Goal: Information Seeking & Learning: Understand process/instructions

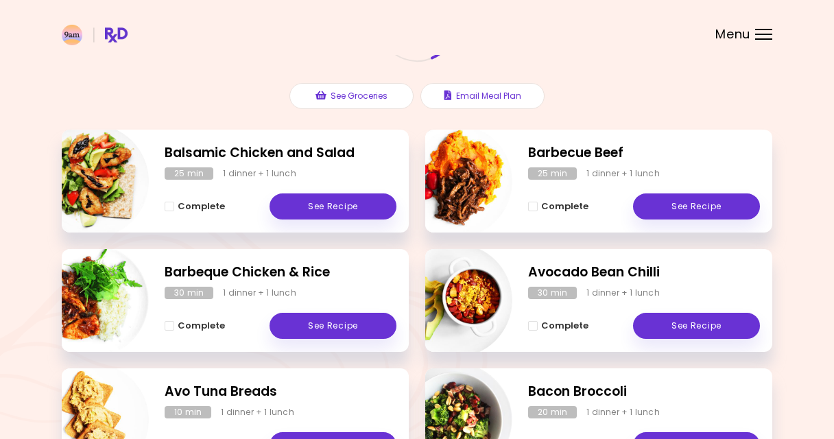
scroll to position [144, 0]
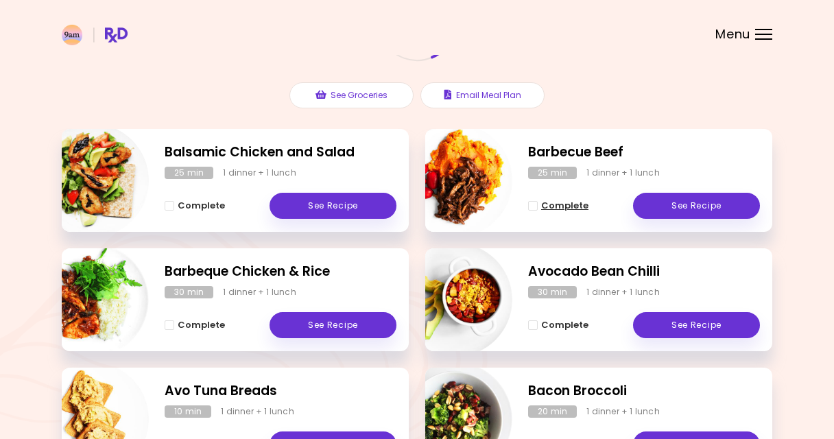
click at [534, 204] on span "Complete - Barbecue Beef" at bounding box center [533, 206] width 10 height 10
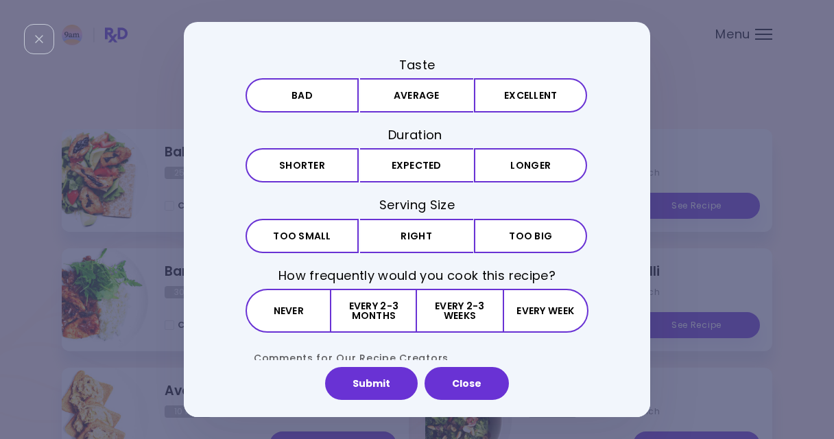
click at [42, 37] on icon "Close" at bounding box center [39, 39] width 8 height 8
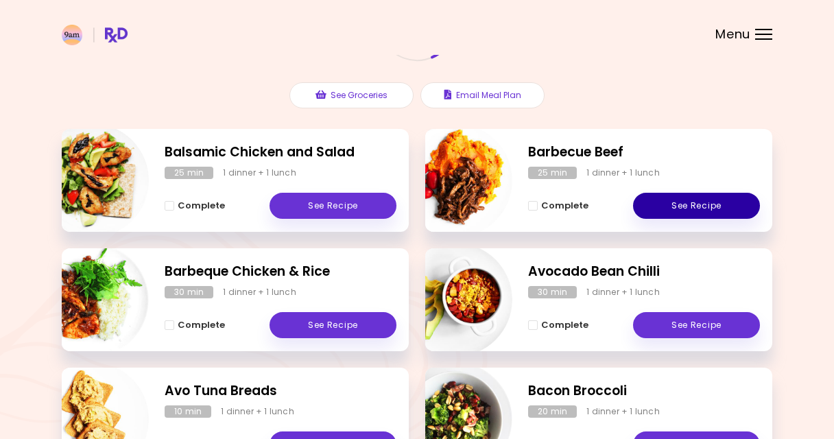
click at [651, 205] on link "See Recipe" at bounding box center [696, 206] width 127 height 26
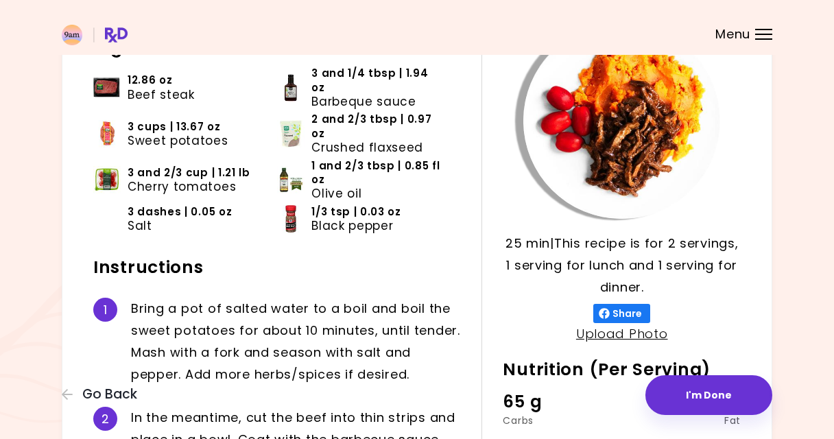
scroll to position [106, 0]
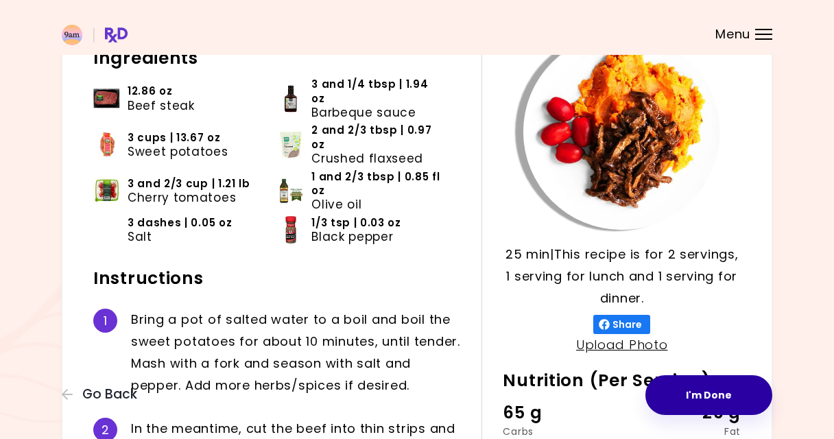
click at [713, 395] on button "I'm Done" at bounding box center [708, 395] width 127 height 40
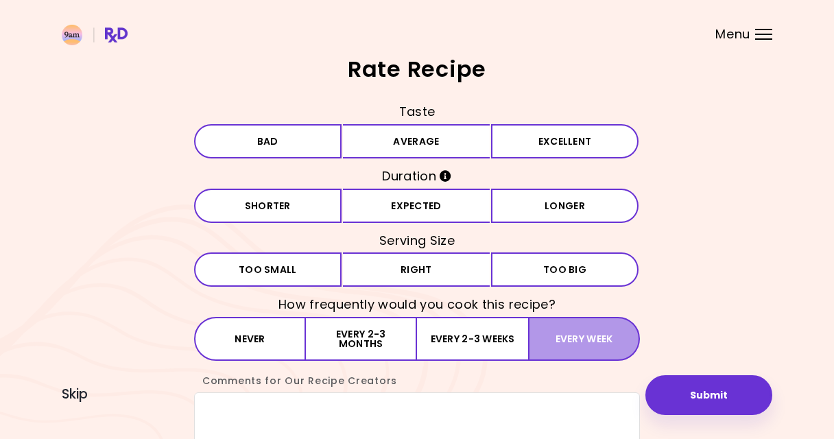
click at [582, 331] on button "Every week" at bounding box center [584, 339] width 112 height 44
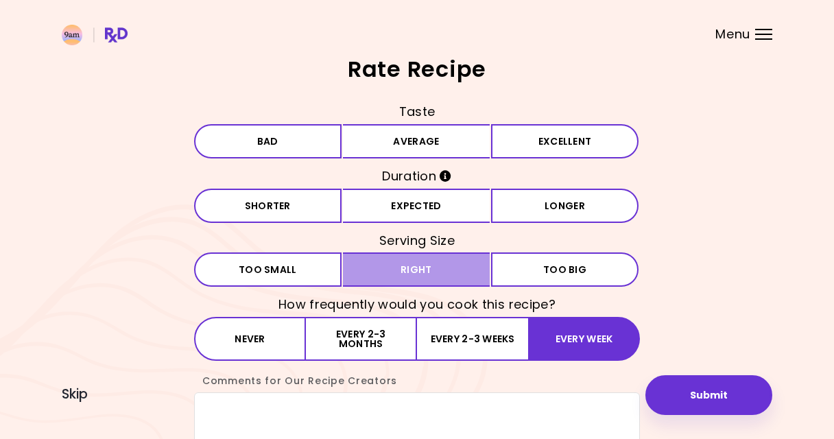
click at [454, 265] on button "Right" at bounding box center [416, 269] width 147 height 34
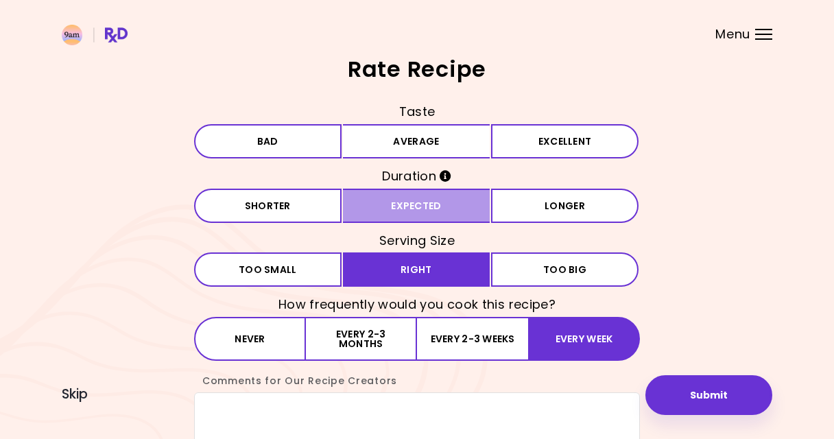
click at [459, 200] on button "Expected" at bounding box center [416, 206] width 147 height 34
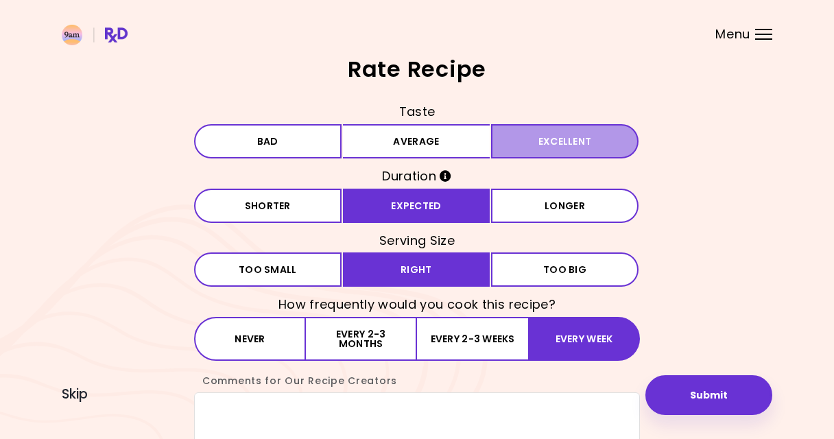
click at [565, 139] on button "Excellent" at bounding box center [564, 141] width 147 height 34
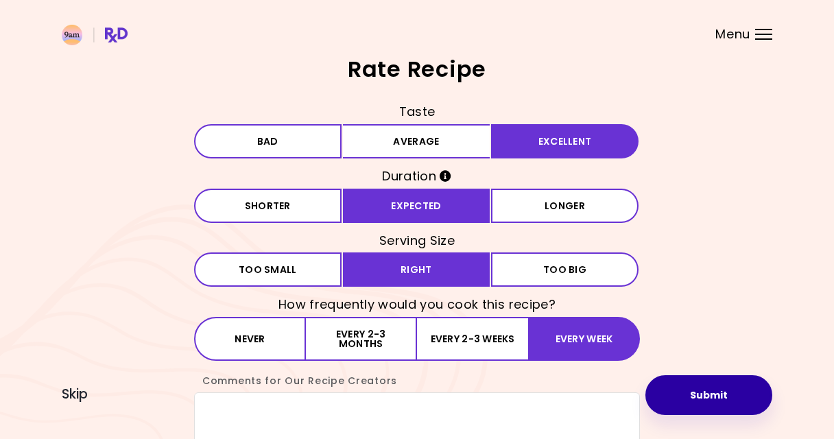
click at [725, 394] on button "Submit" at bounding box center [708, 395] width 127 height 40
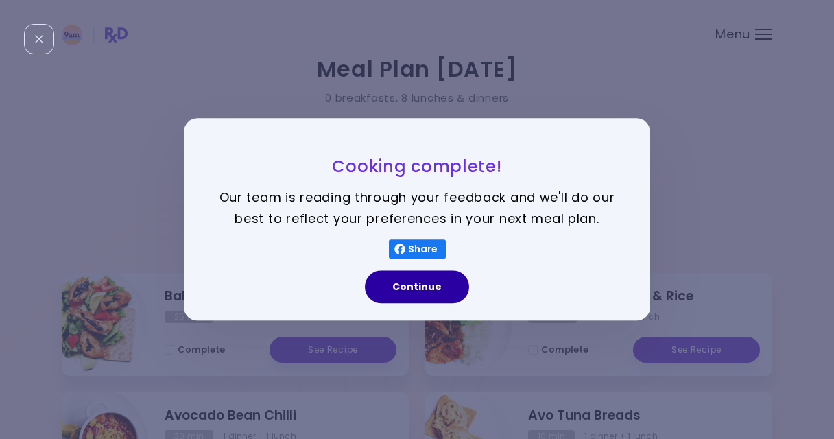
click at [433, 288] on button "Continue" at bounding box center [417, 287] width 104 height 33
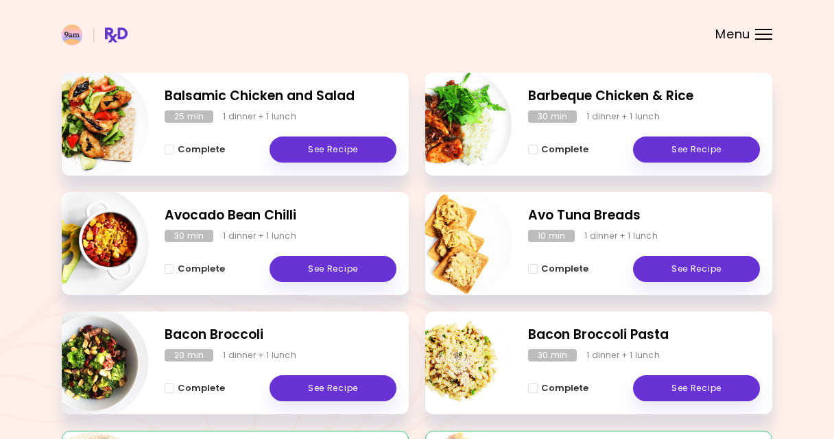
scroll to position [198, 0]
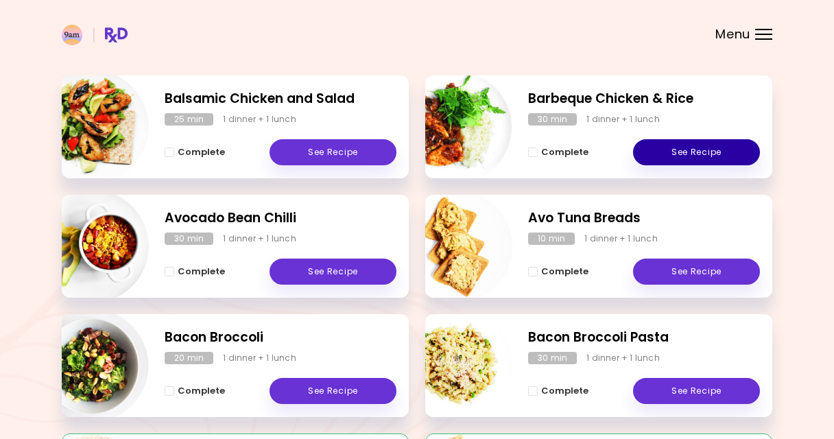
click at [670, 144] on link "See Recipe" at bounding box center [696, 152] width 127 height 26
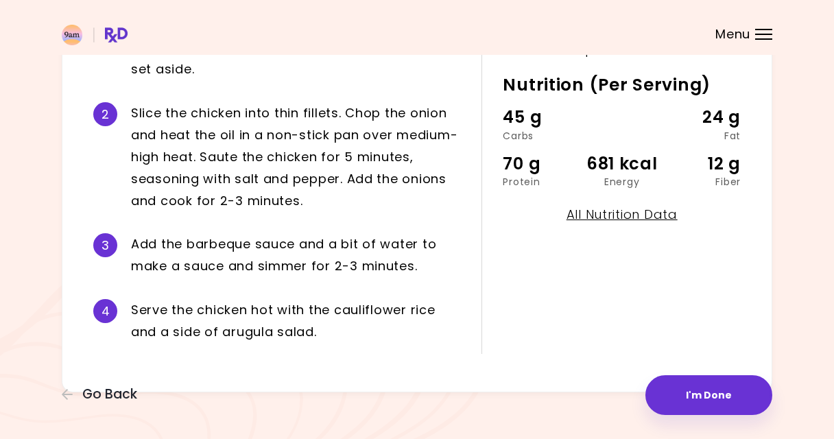
scroll to position [401, 0]
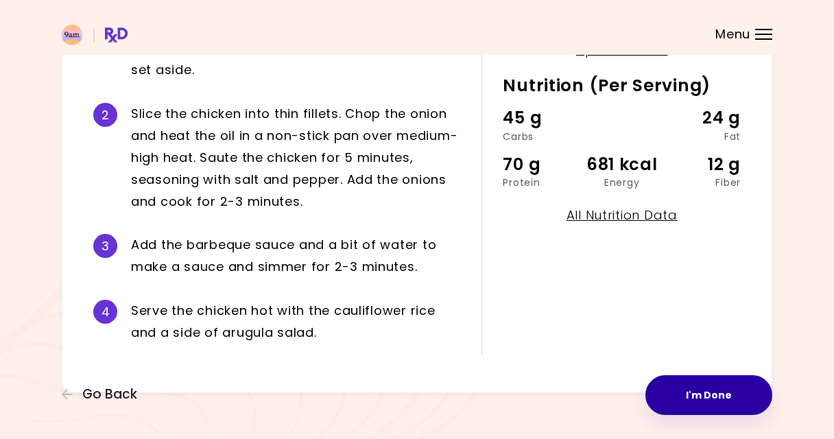
click at [715, 390] on button "I'm Done" at bounding box center [708, 395] width 127 height 40
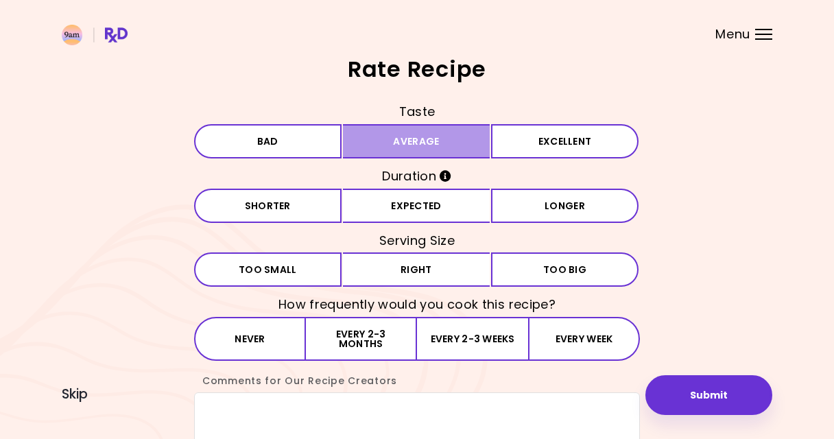
click at [441, 134] on button "Average" at bounding box center [416, 141] width 147 height 34
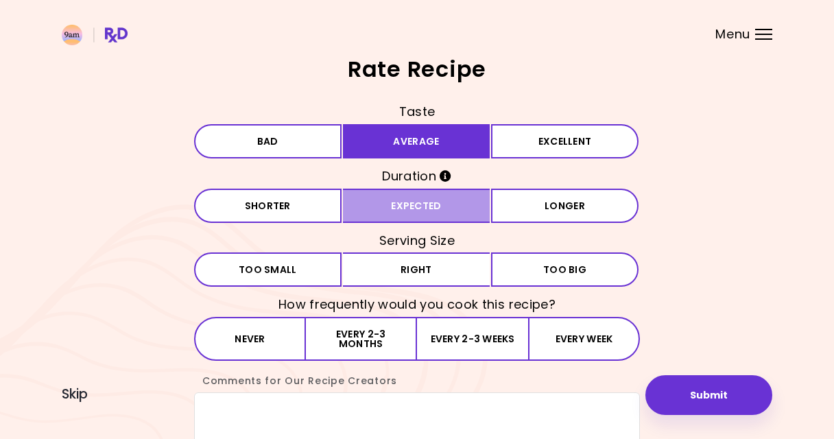
click at [436, 200] on button "Expected" at bounding box center [416, 206] width 147 height 34
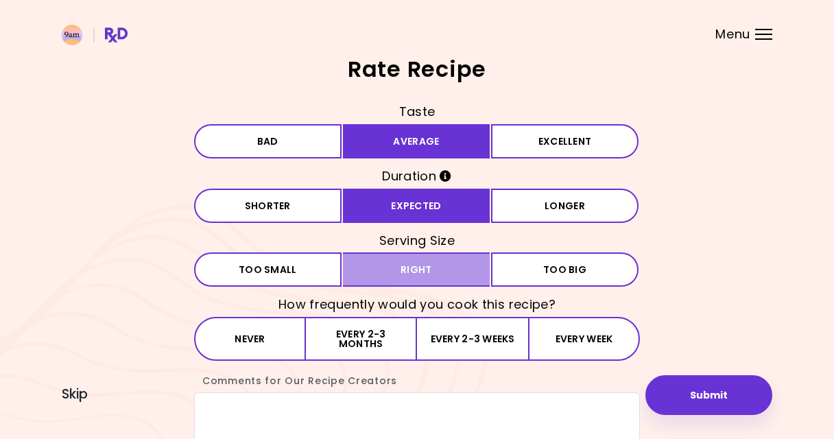
click at [462, 267] on button "Right" at bounding box center [416, 269] width 147 height 34
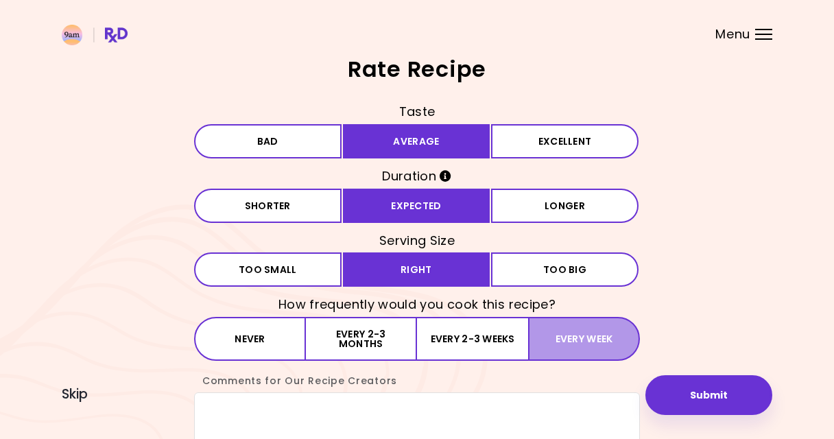
click at [574, 332] on button "Every week" at bounding box center [584, 339] width 112 height 44
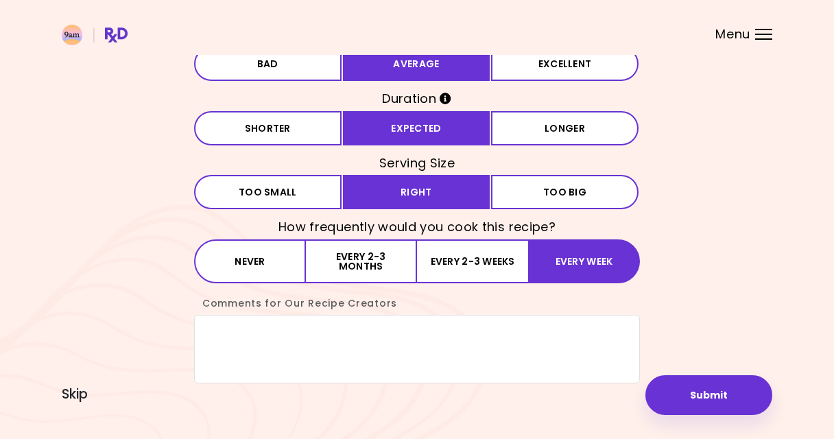
scroll to position [77, 0]
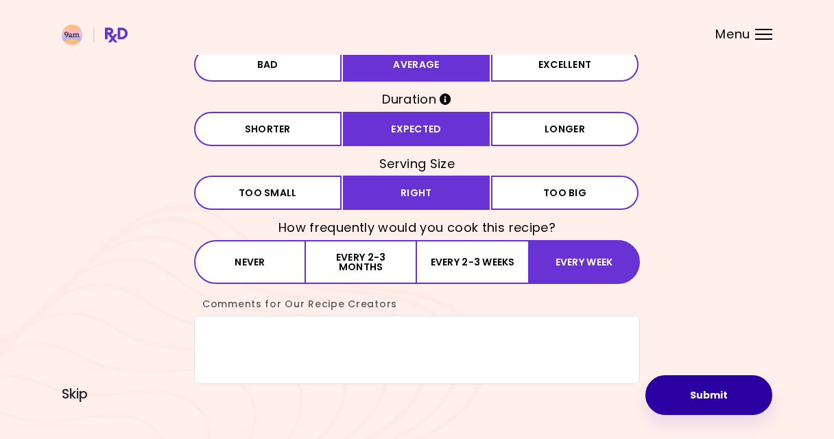
click at [701, 394] on button "Submit" at bounding box center [708, 395] width 127 height 40
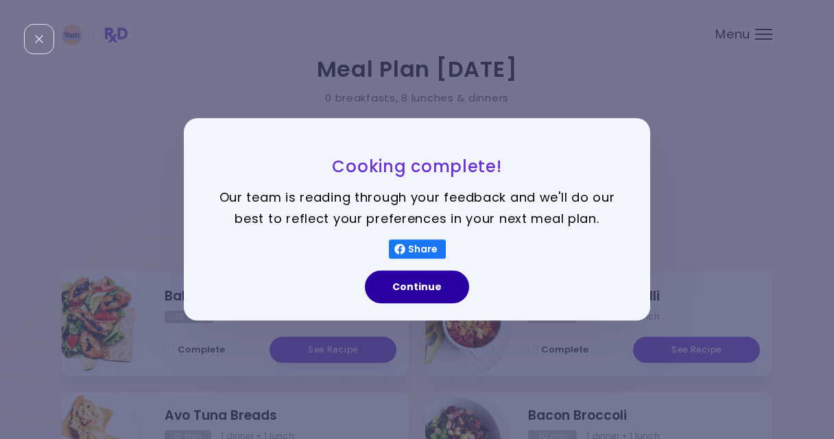
click at [428, 285] on button "Continue" at bounding box center [417, 287] width 104 height 33
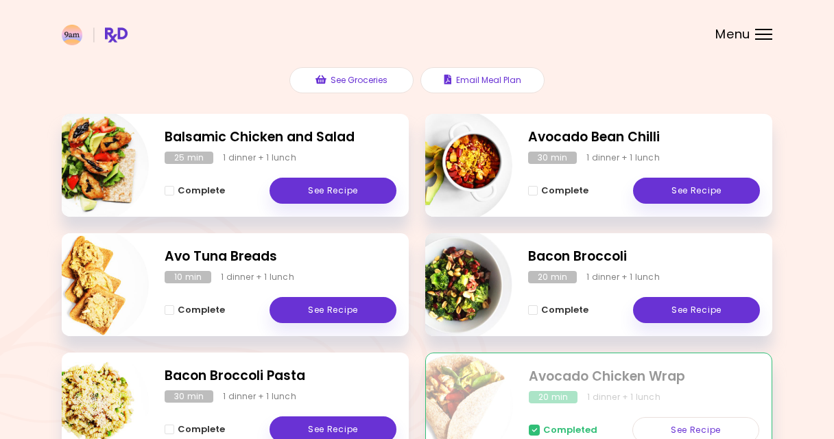
scroll to position [160, 0]
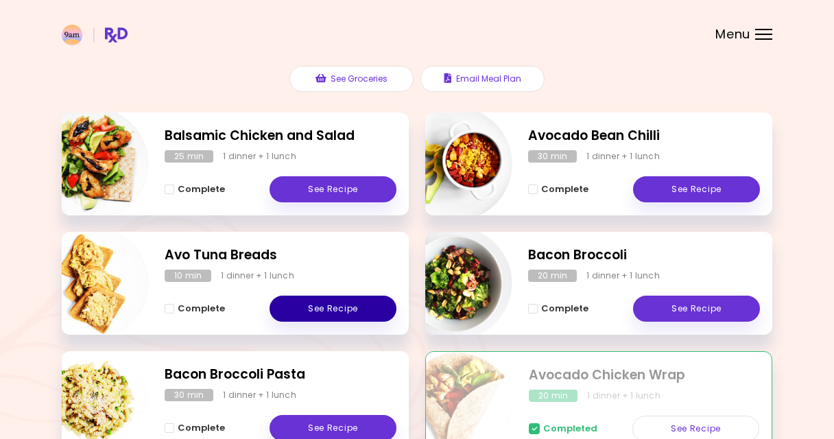
click at [298, 304] on link "See Recipe" at bounding box center [333, 309] width 127 height 26
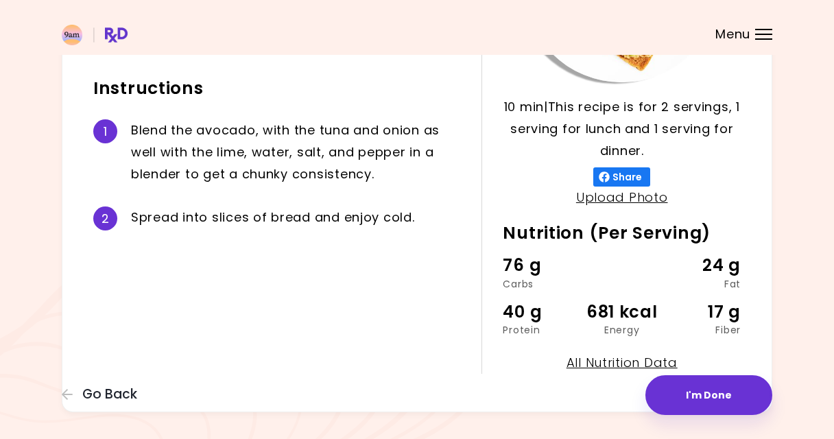
scroll to position [254, 0]
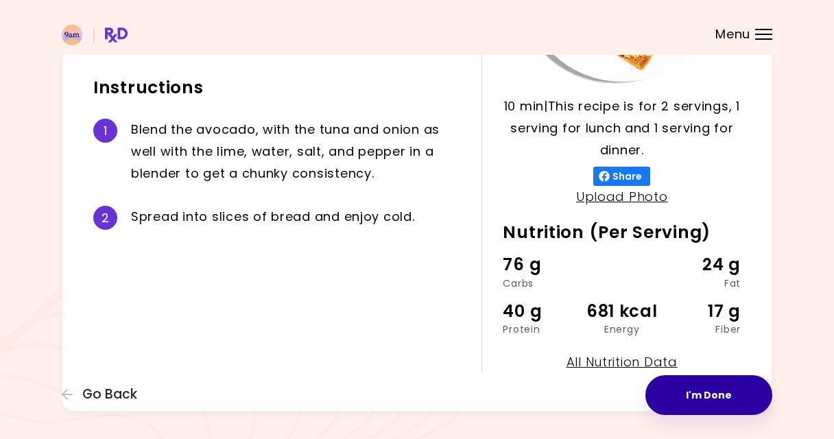
click at [675, 392] on button "I'm Done" at bounding box center [708, 395] width 127 height 40
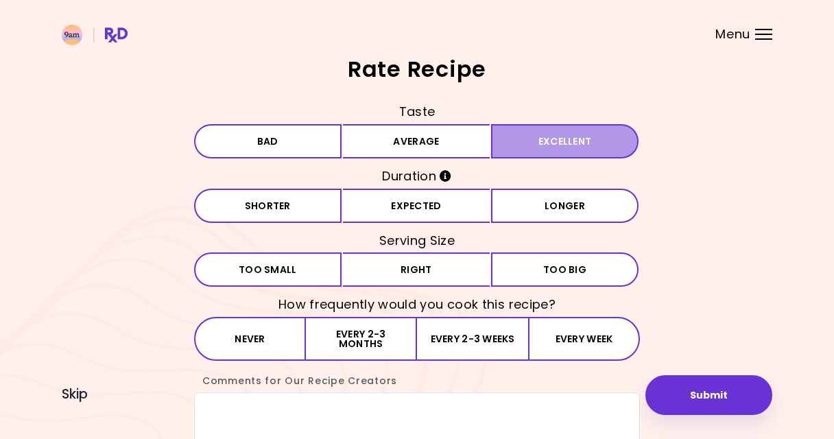
click at [546, 143] on button "Excellent" at bounding box center [564, 141] width 147 height 34
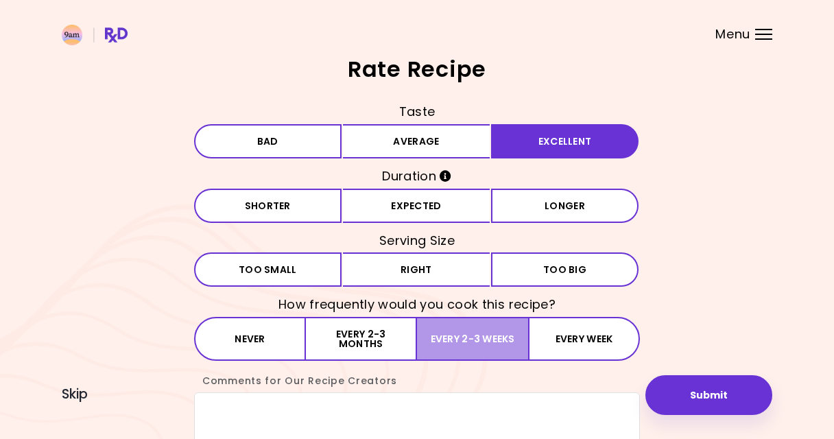
click at [473, 332] on button "Every 2-3 weeks" at bounding box center [472, 339] width 111 height 44
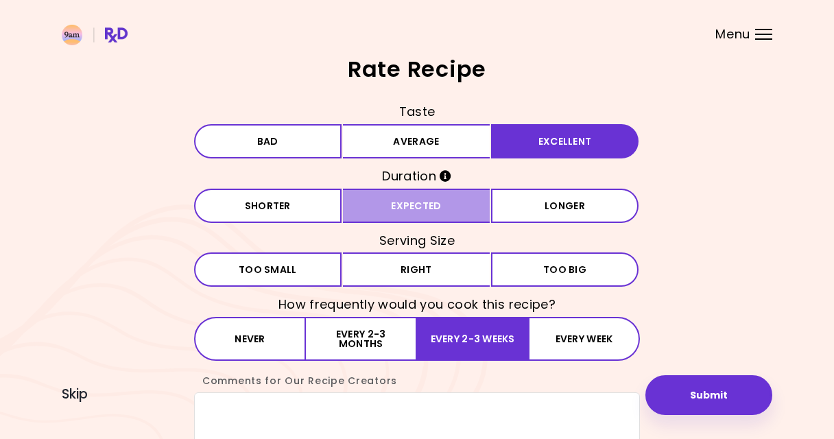
click at [437, 208] on button "Expected" at bounding box center [416, 206] width 147 height 34
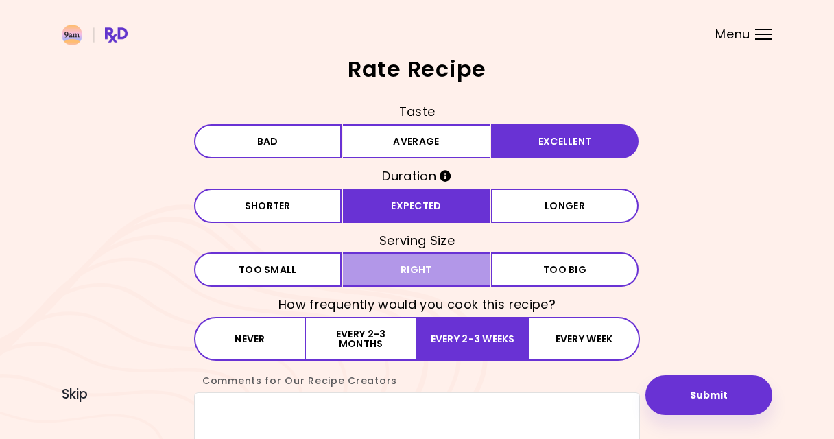
click at [465, 270] on button "Right" at bounding box center [416, 269] width 147 height 34
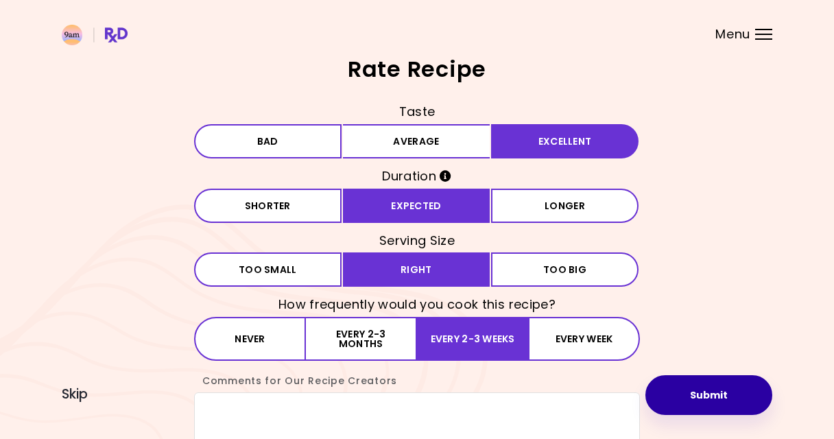
click at [713, 394] on button "Submit" at bounding box center [708, 395] width 127 height 40
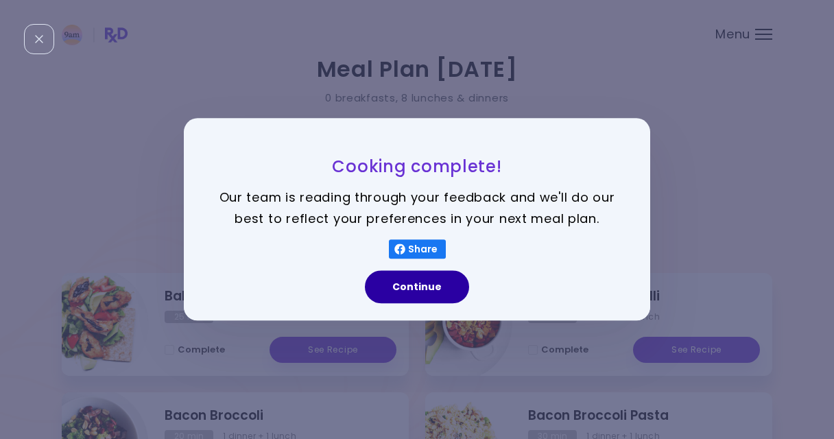
click at [431, 286] on button "Continue" at bounding box center [417, 287] width 104 height 33
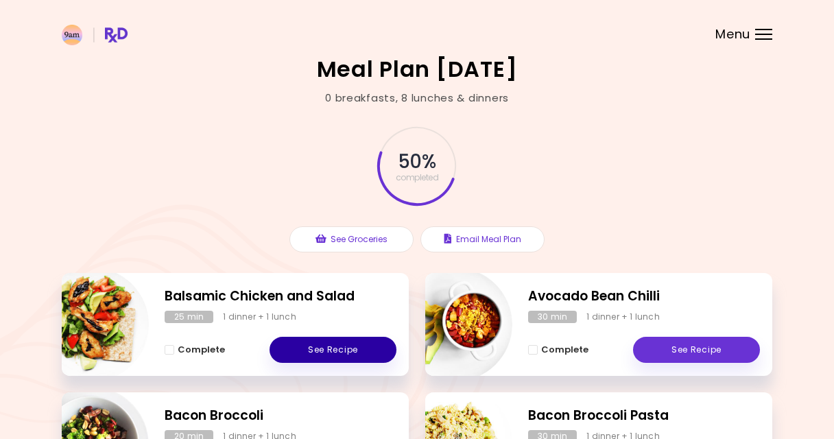
click at [359, 349] on link "See Recipe" at bounding box center [333, 350] width 127 height 26
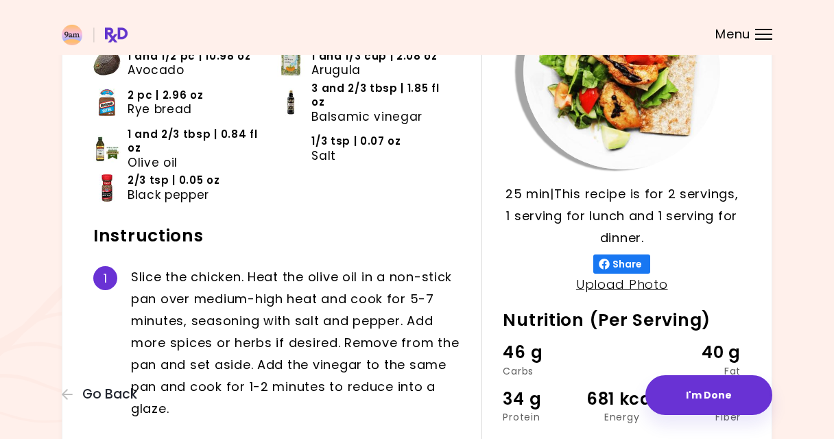
scroll to position [173, 0]
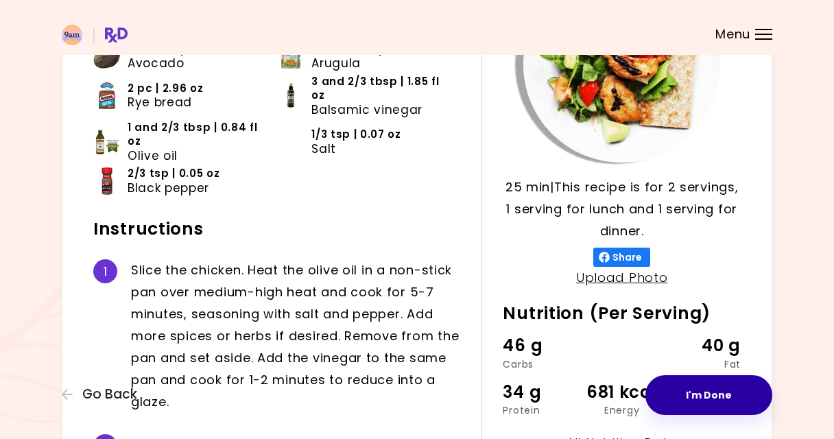
click at [677, 383] on button "I'm Done" at bounding box center [708, 395] width 127 height 40
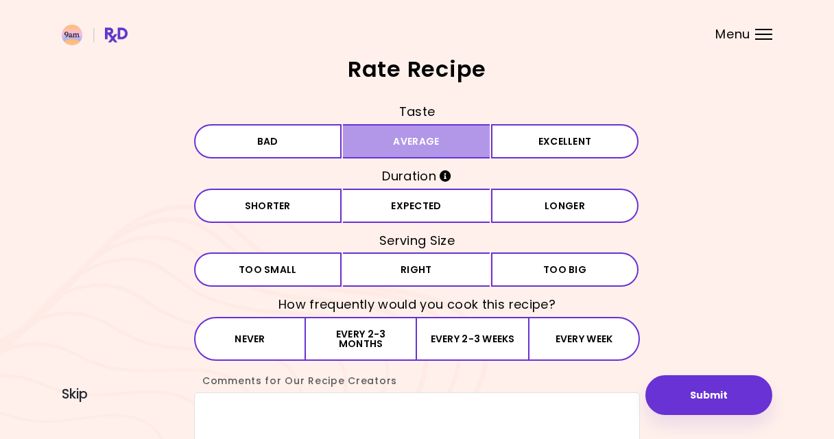
click at [413, 137] on button "Average" at bounding box center [416, 141] width 147 height 34
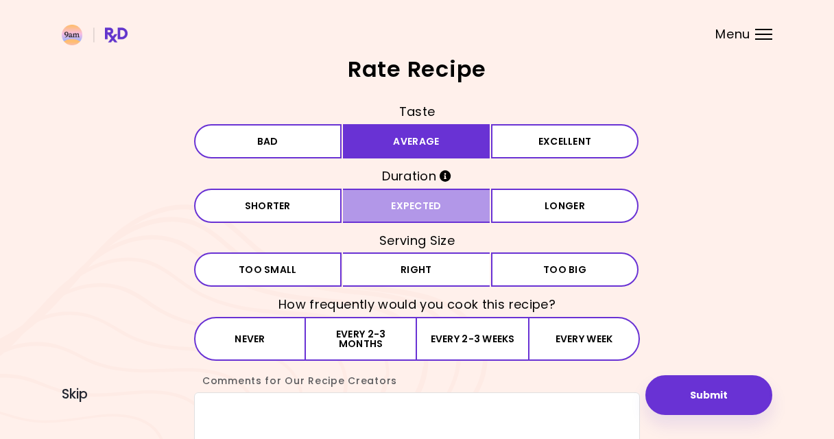
click at [373, 204] on button "Expected" at bounding box center [416, 206] width 147 height 34
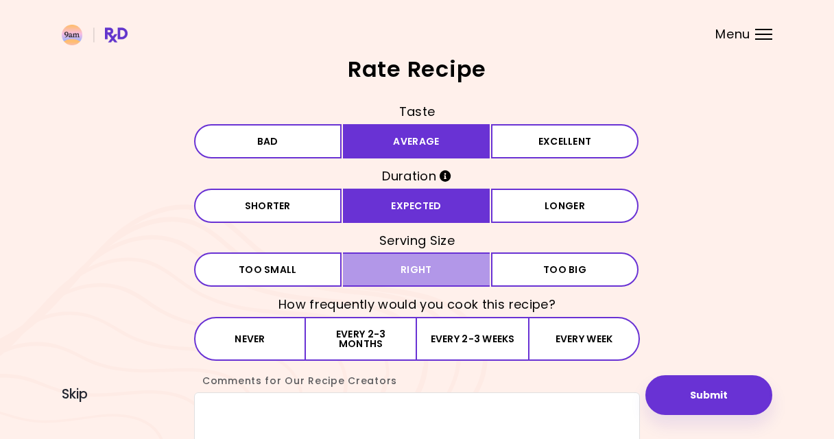
click at [367, 265] on button "Right" at bounding box center [416, 269] width 147 height 34
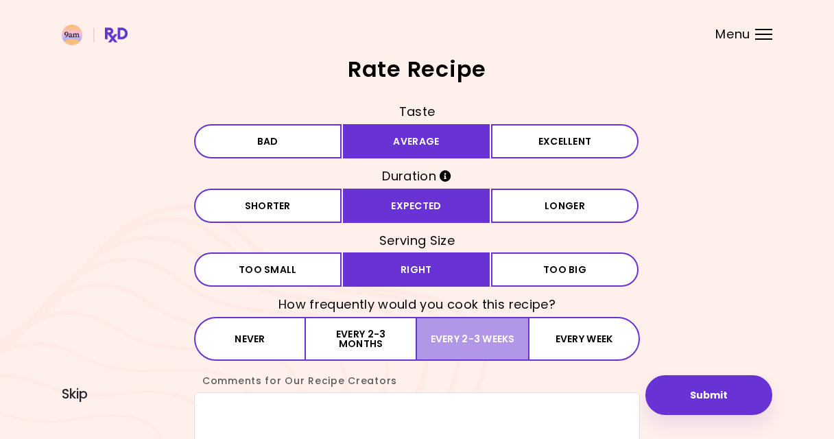
click at [429, 331] on button "Every 2-3 weeks" at bounding box center [472, 339] width 111 height 44
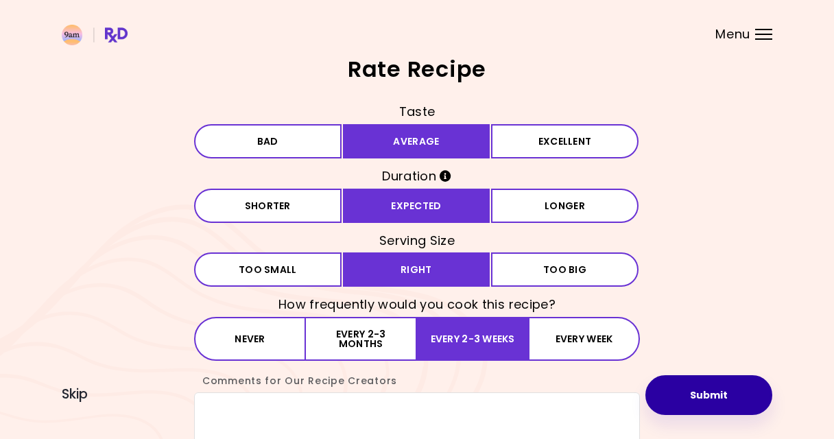
click at [673, 392] on button "Submit" at bounding box center [708, 395] width 127 height 40
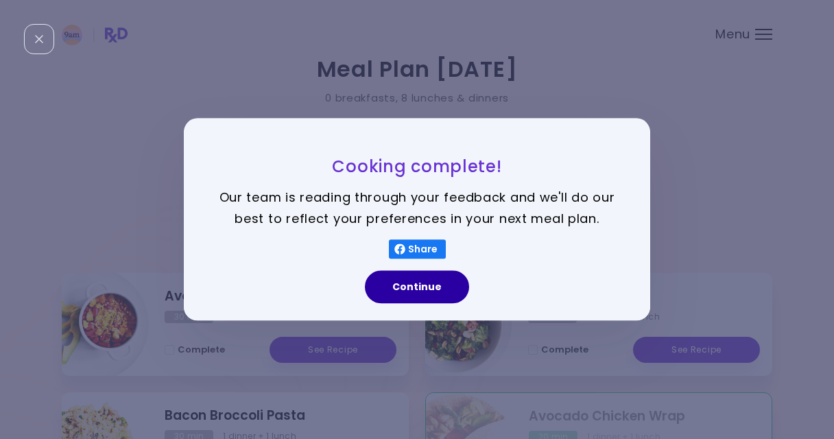
click at [446, 285] on button "Continue" at bounding box center [417, 287] width 104 height 33
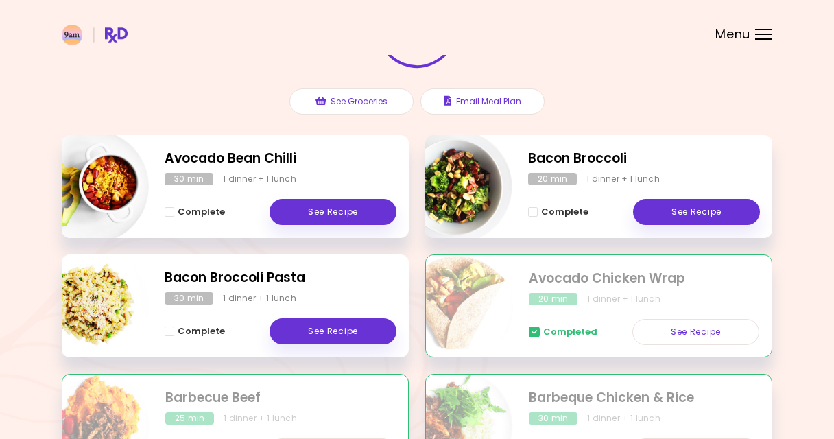
scroll to position [140, 0]
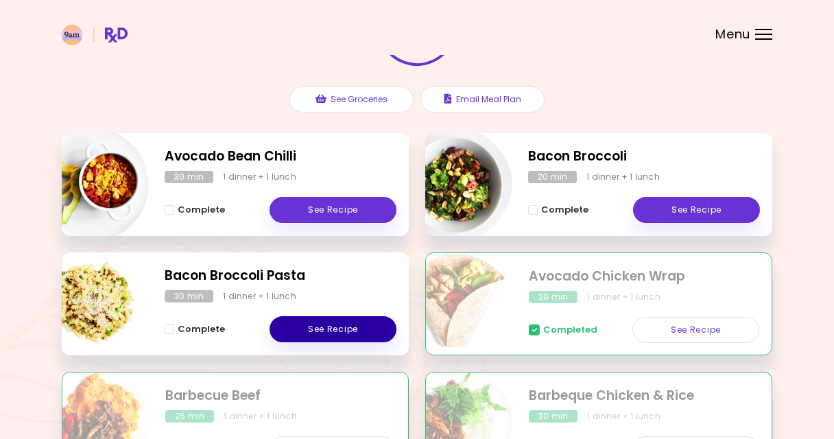
click at [353, 331] on link "See Recipe" at bounding box center [333, 329] width 127 height 26
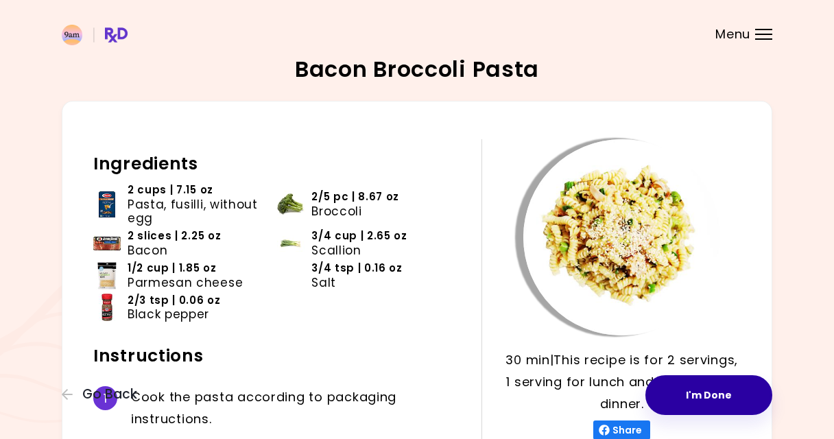
click at [673, 394] on button "I'm Done" at bounding box center [708, 395] width 127 height 40
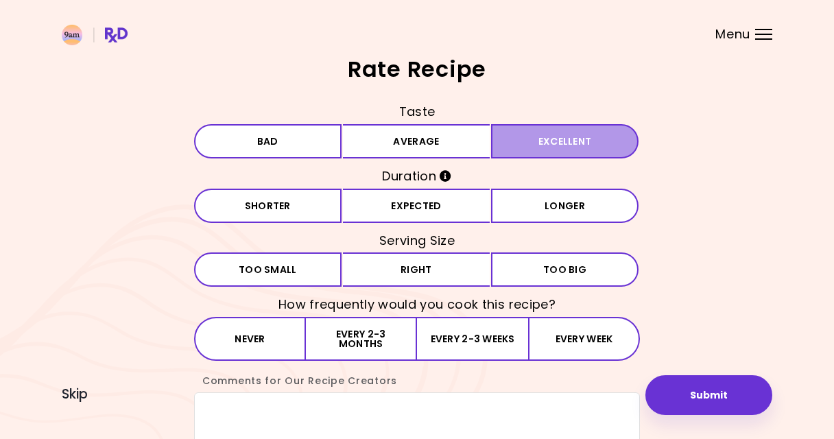
click at [562, 138] on button "Excellent" at bounding box center [564, 141] width 147 height 34
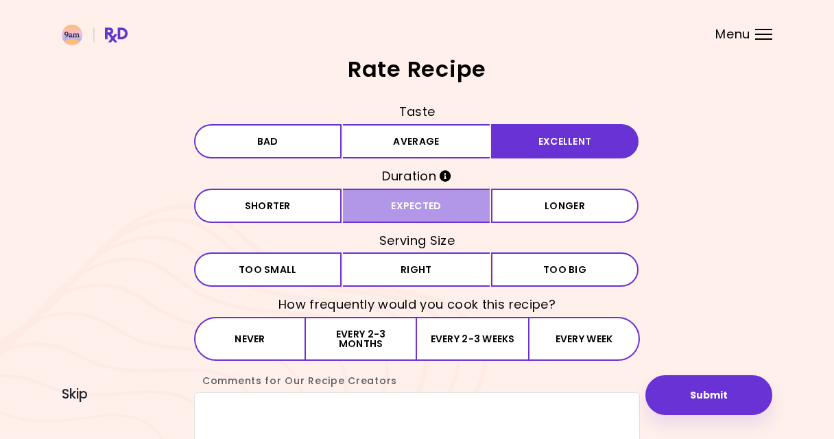
click at [401, 204] on button "Expected" at bounding box center [416, 206] width 147 height 34
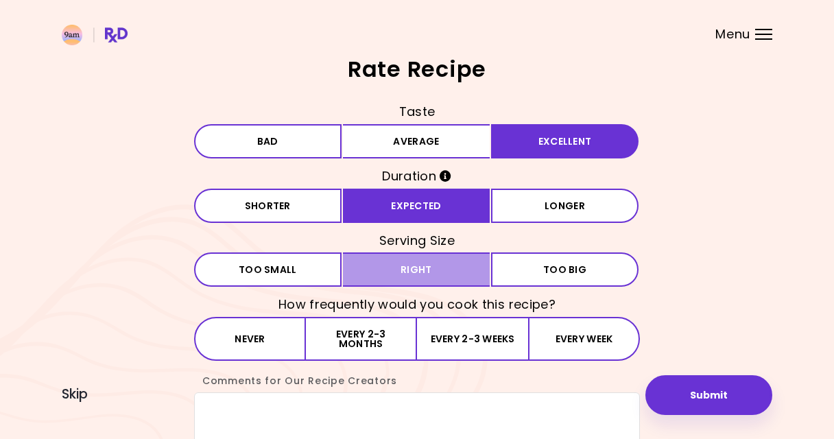
click at [414, 267] on button "Right" at bounding box center [416, 269] width 147 height 34
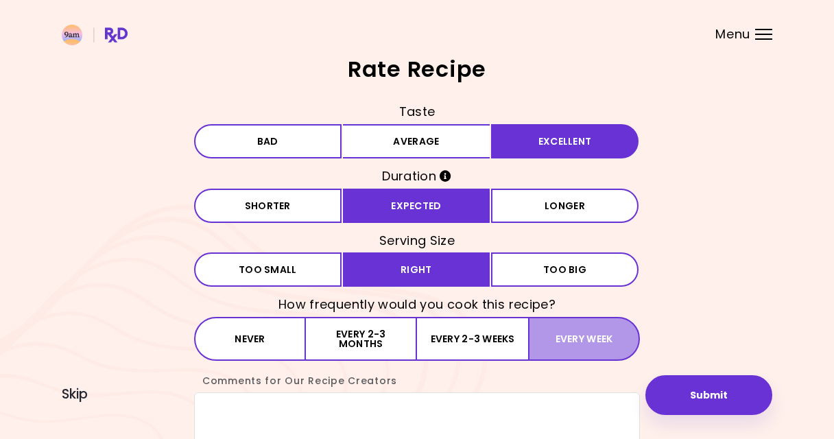
click at [586, 331] on button "Every week" at bounding box center [584, 339] width 112 height 44
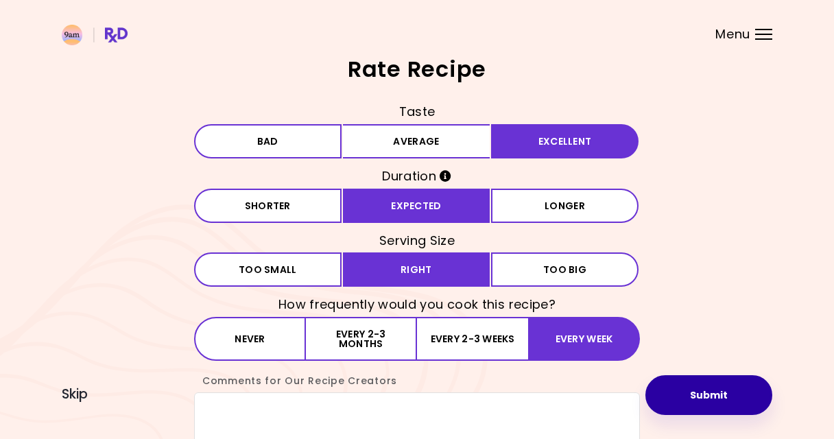
click at [717, 391] on button "Submit" at bounding box center [708, 395] width 127 height 40
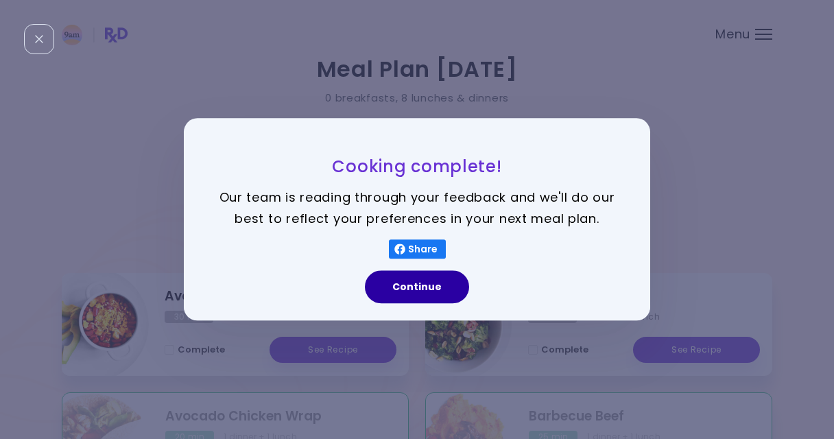
click at [416, 287] on button "Continue" at bounding box center [417, 287] width 104 height 33
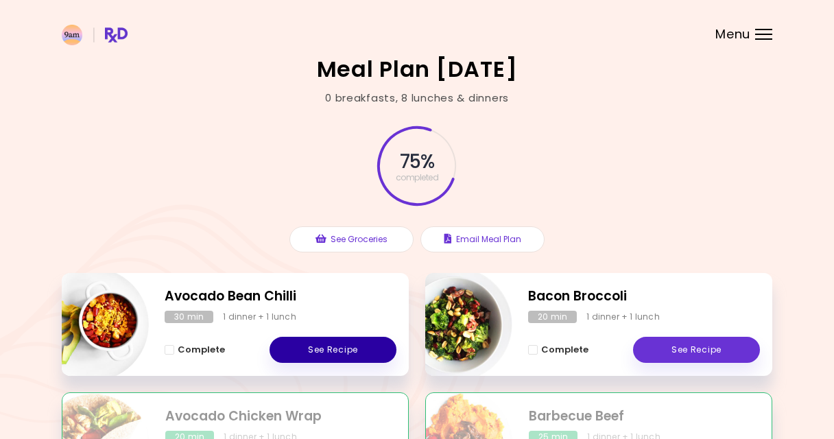
click at [326, 347] on link "See Recipe" at bounding box center [333, 350] width 127 height 26
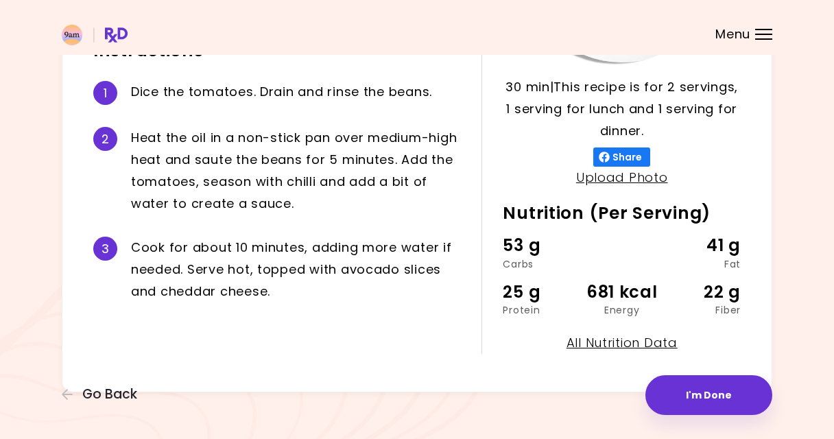
scroll to position [271, 0]
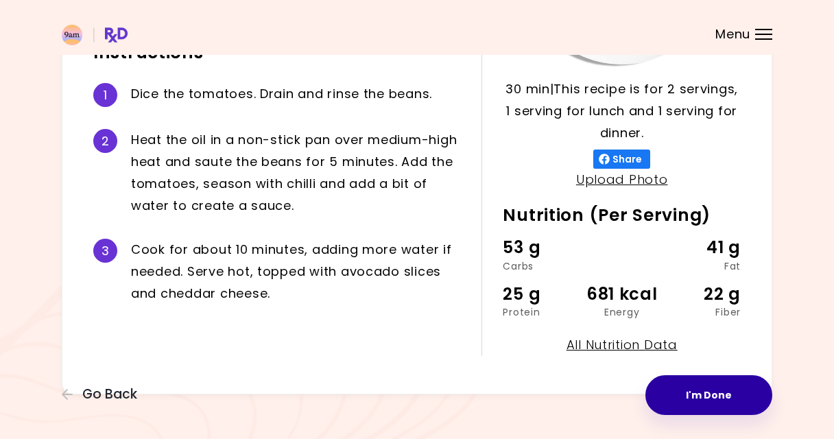
click at [699, 390] on button "I'm Done" at bounding box center [708, 395] width 127 height 40
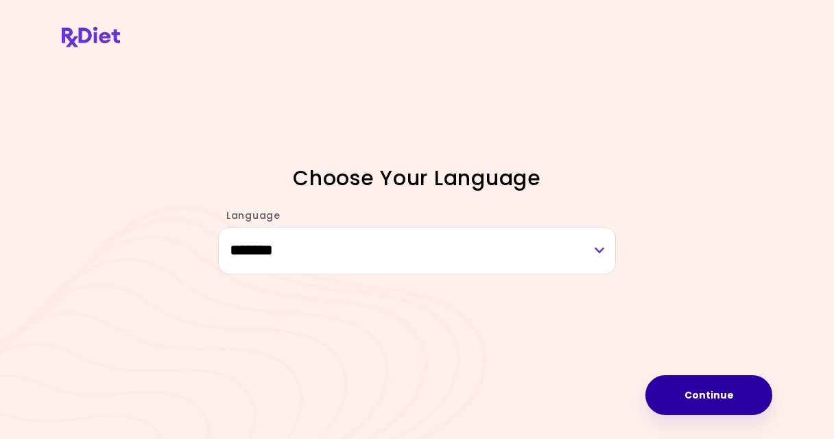
click at [705, 396] on button "Continue" at bounding box center [708, 395] width 127 height 40
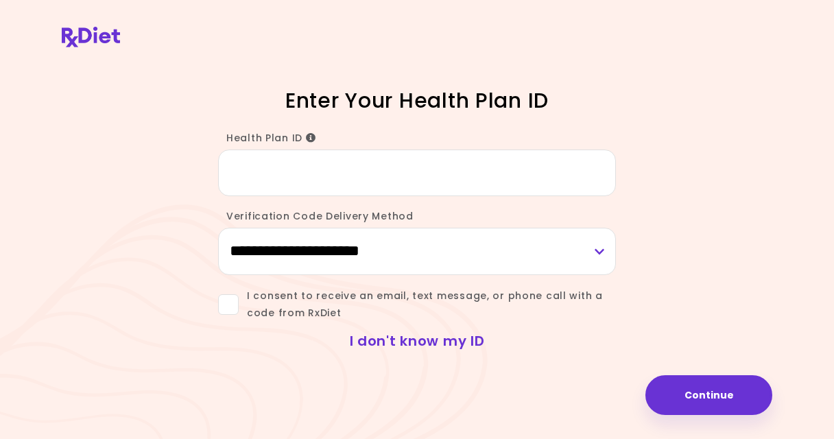
click at [415, 342] on link "I don't know my ID" at bounding box center [417, 340] width 135 height 19
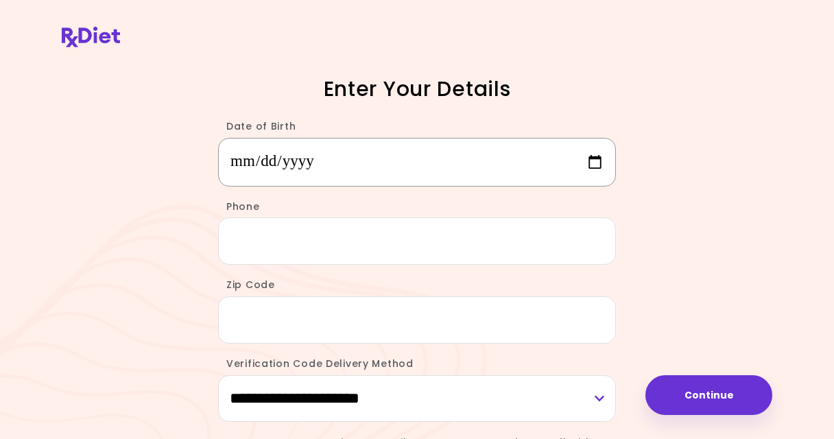
click at [249, 162] on input "Date of Birth" at bounding box center [417, 162] width 398 height 49
